Goal: Information Seeking & Learning: Stay updated

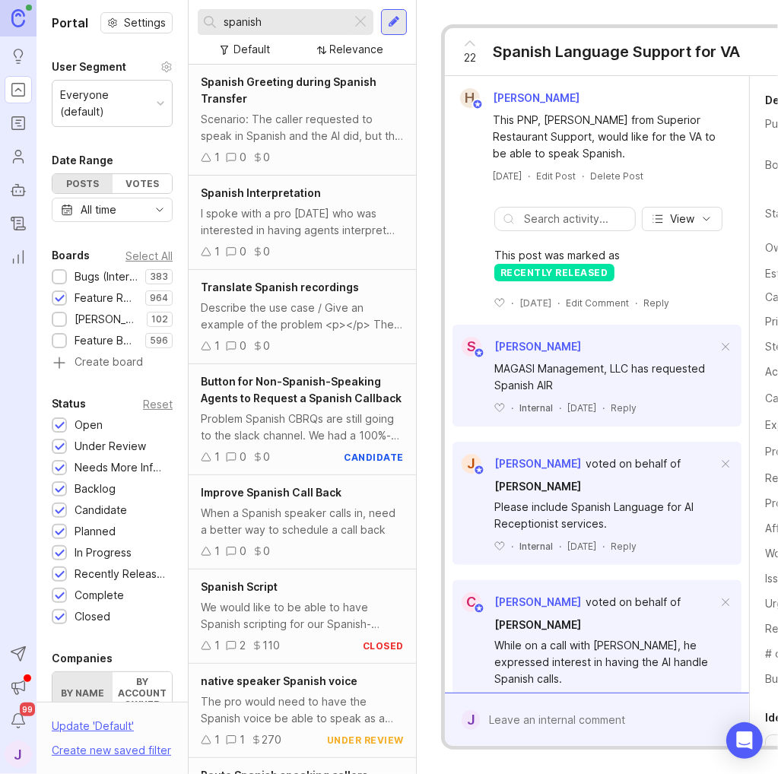
click at [22, 211] on link "Changelog" at bounding box center [18, 223] width 27 height 27
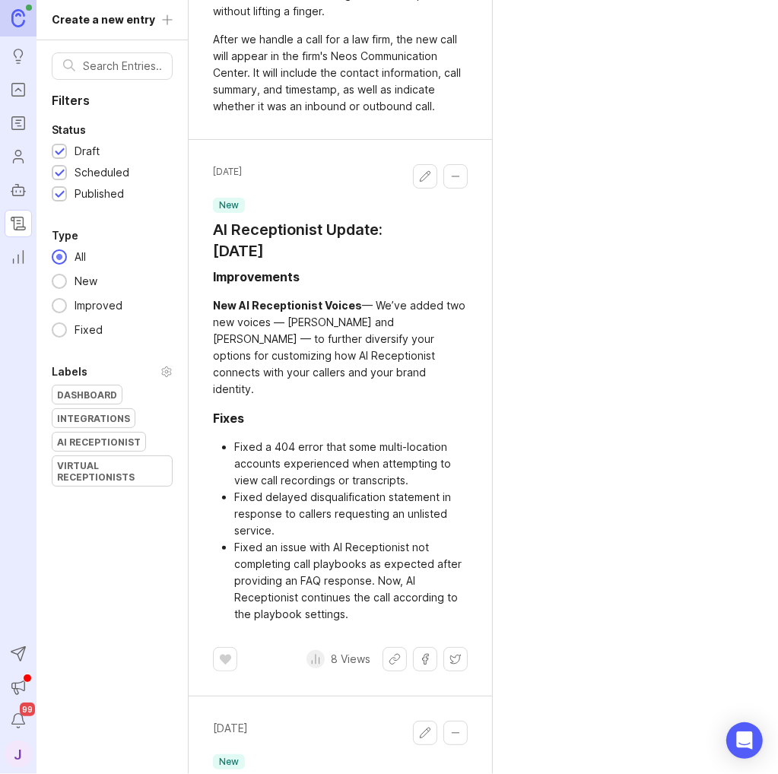
scroll to position [228, 0]
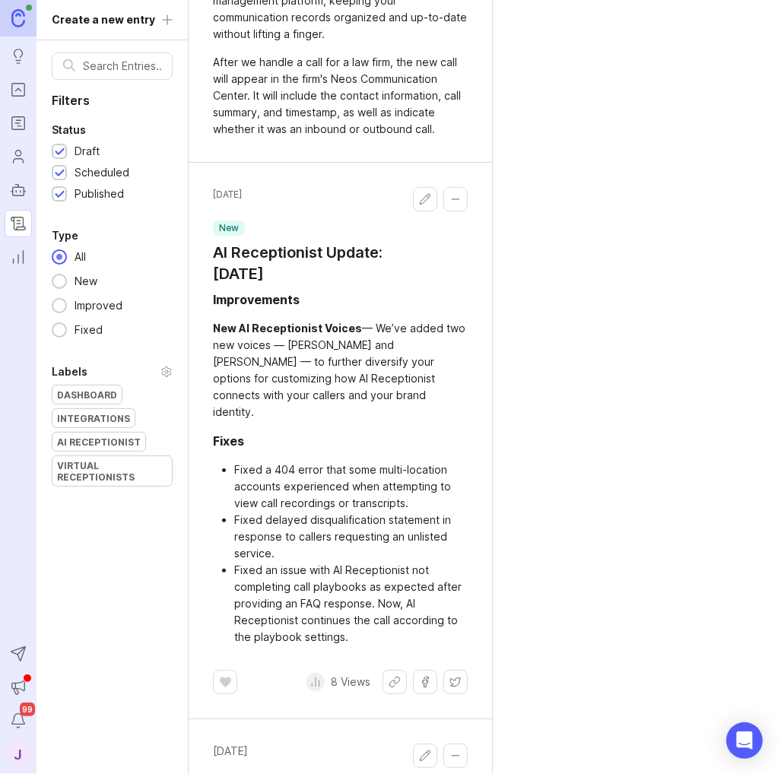
click at [242, 192] on span "[DATE]" at bounding box center [227, 194] width 29 height 15
click at [313, 275] on h1 "AI Receptionist Update: [DATE]" at bounding box center [313, 263] width 200 height 43
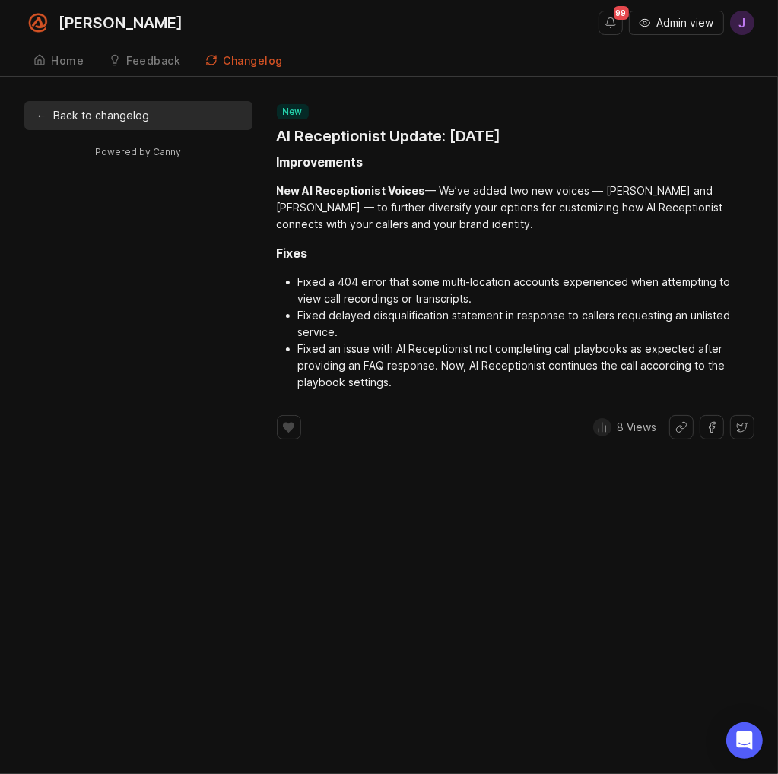
click at [501, 105] on div "new" at bounding box center [389, 111] width 224 height 15
drag, startPoint x: 365, startPoint y: 0, endPoint x: 340, endPoint y: 86, distance: 89.5
click at [340, 86] on div "[PERSON_NAME] 99 Admin view J Home Feedback Feedback Changelog ← Back to change…" at bounding box center [389, 387] width 778 height 774
